Goal: Transaction & Acquisition: Purchase product/service

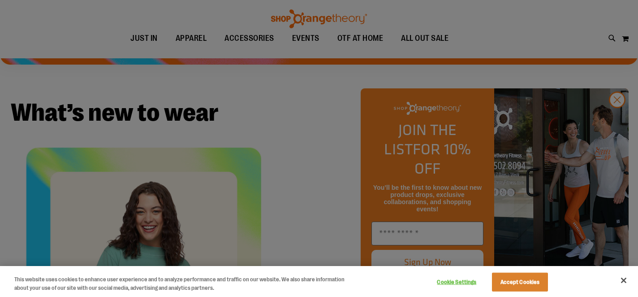
scroll to position [256, 0]
click at [625, 280] on button "Close" at bounding box center [624, 280] width 20 height 20
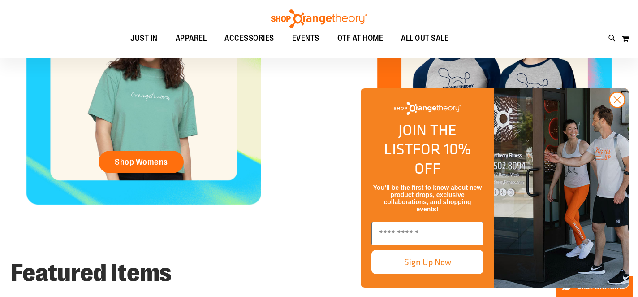
scroll to position [436, 0]
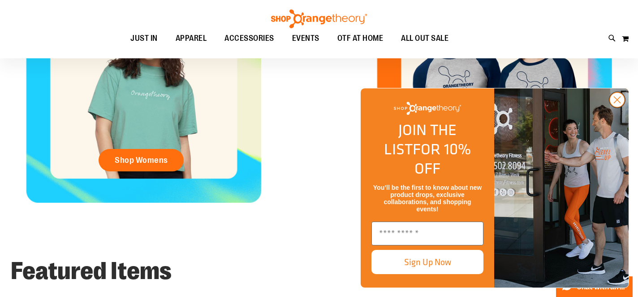
click at [616, 107] on circle "Close dialog" at bounding box center [617, 99] width 15 height 15
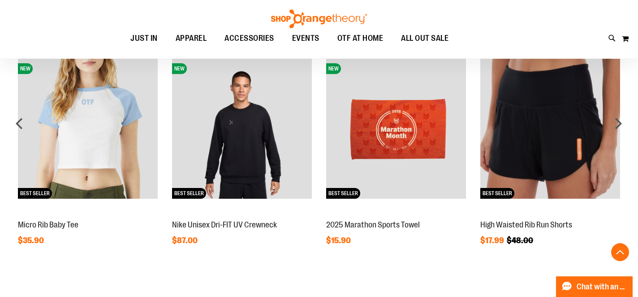
scroll to position [685, 0]
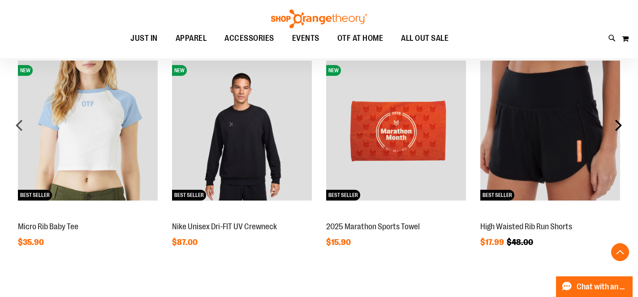
click at [619, 133] on div "next" at bounding box center [618, 125] width 18 height 18
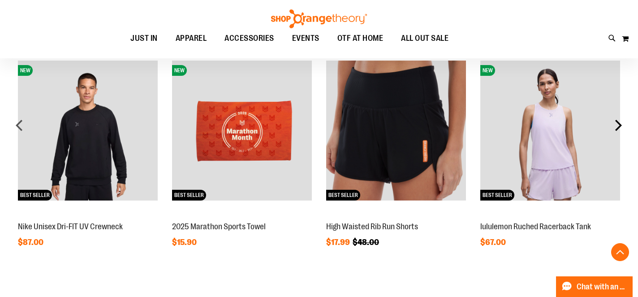
click at [615, 129] on div "next" at bounding box center [618, 125] width 18 height 18
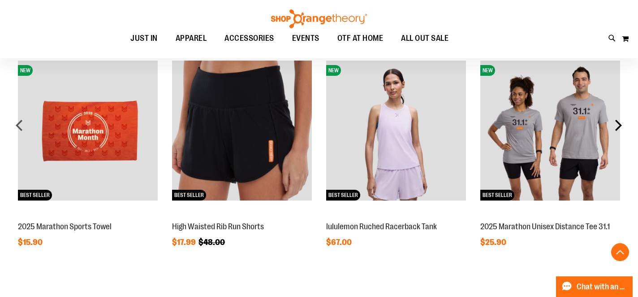
click at [615, 129] on div "next" at bounding box center [618, 125] width 18 height 18
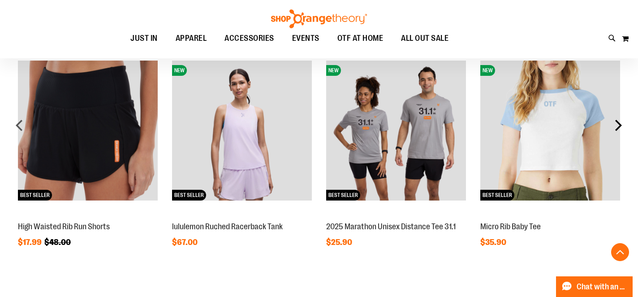
click at [615, 129] on div "next" at bounding box center [618, 125] width 18 height 18
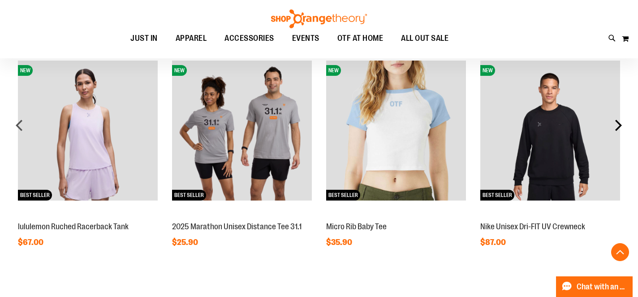
click at [619, 128] on div "next" at bounding box center [618, 125] width 18 height 18
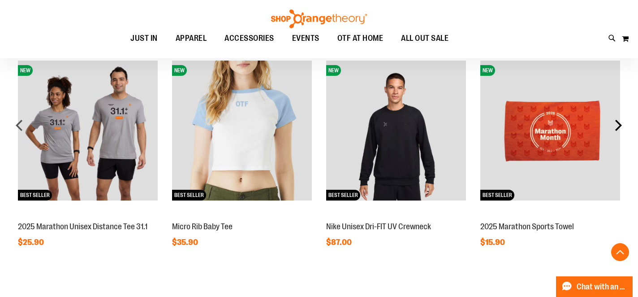
click at [619, 128] on div "next" at bounding box center [618, 125] width 18 height 18
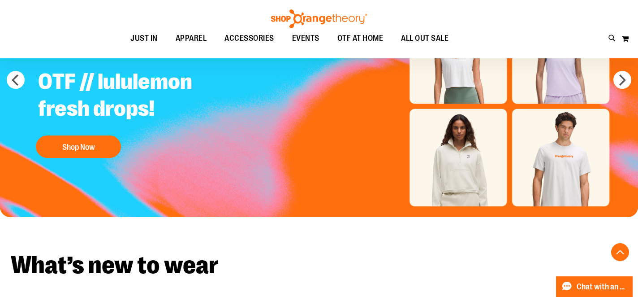
scroll to position [0, 0]
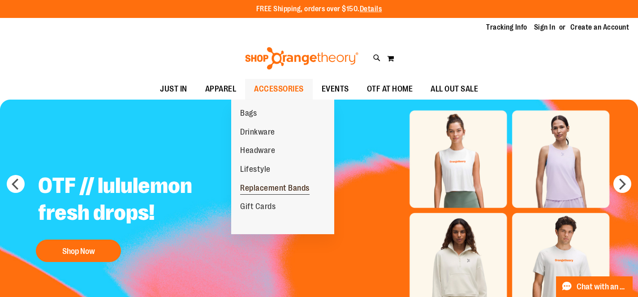
click at [254, 189] on span "Replacement Bands" at bounding box center [274, 188] width 69 height 11
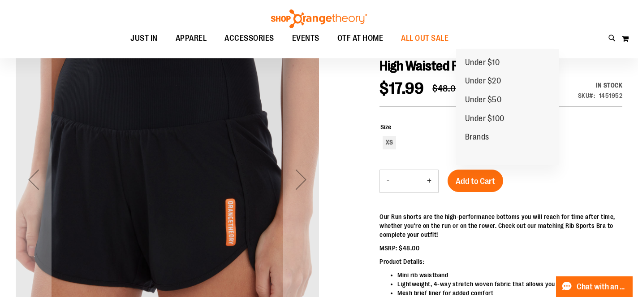
scroll to position [104, 0]
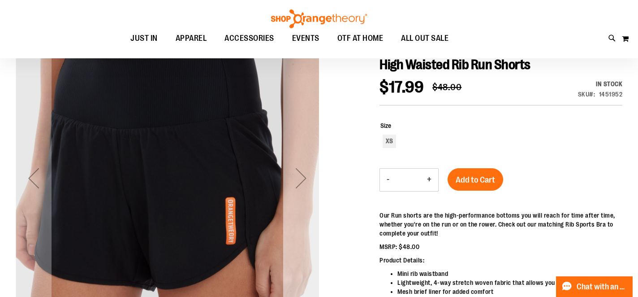
click at [292, 181] on div "Next" at bounding box center [301, 178] width 36 height 36
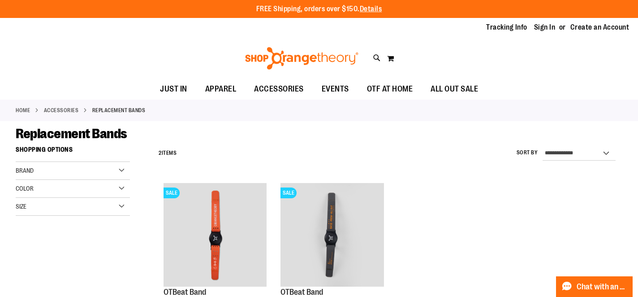
click at [294, 61] on img at bounding box center [302, 58] width 116 height 22
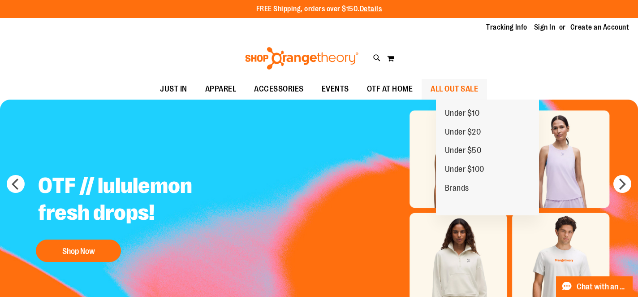
click at [463, 85] on span "ALL OUT SALE" at bounding box center [453, 89] width 47 height 20
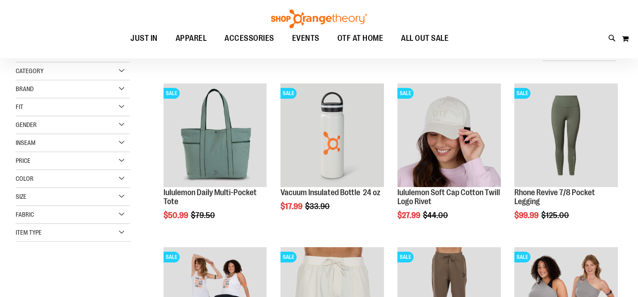
scroll to position [87, 0]
